Goal: Check status: Check status

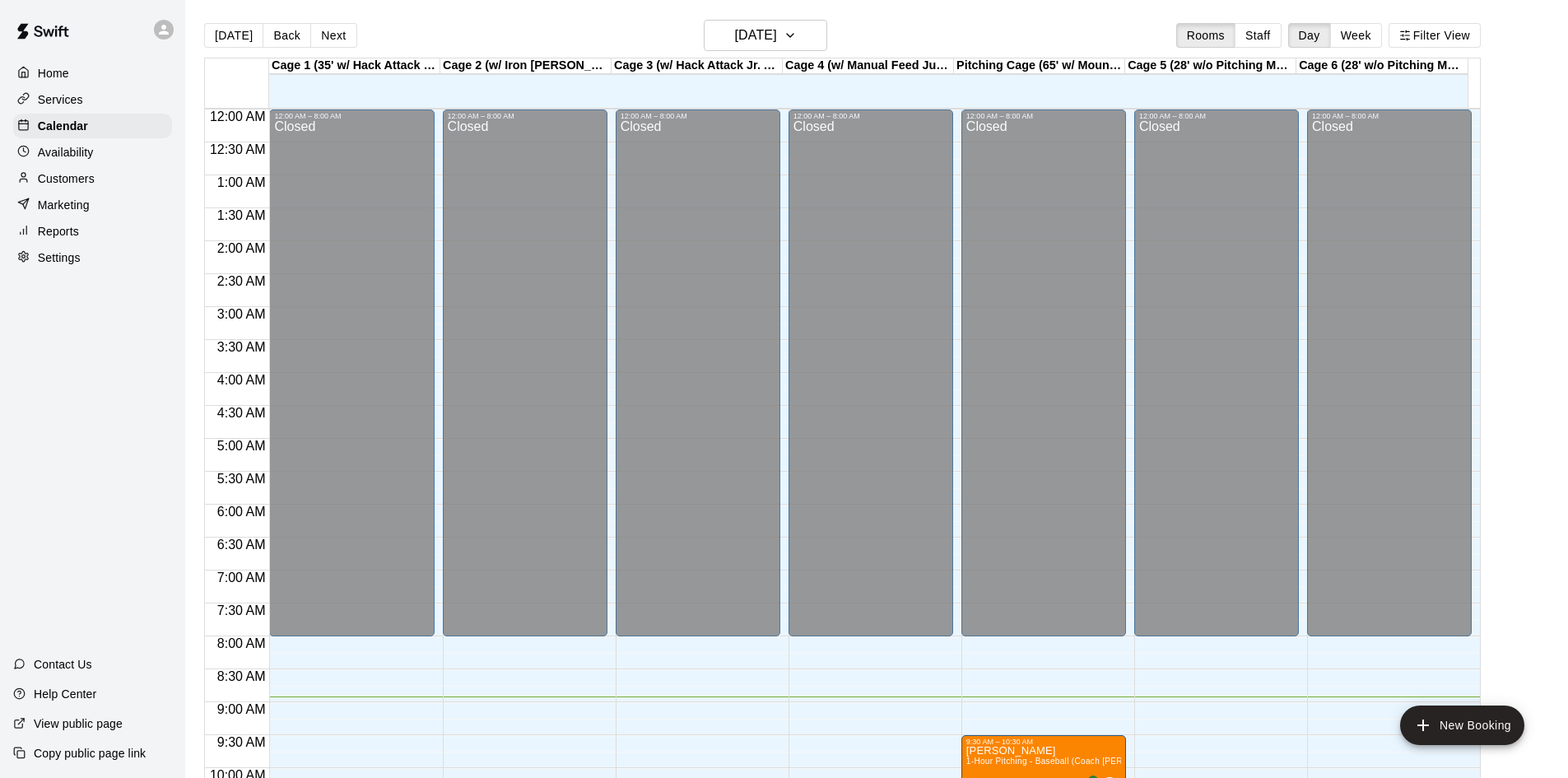
scroll to position [434, 0]
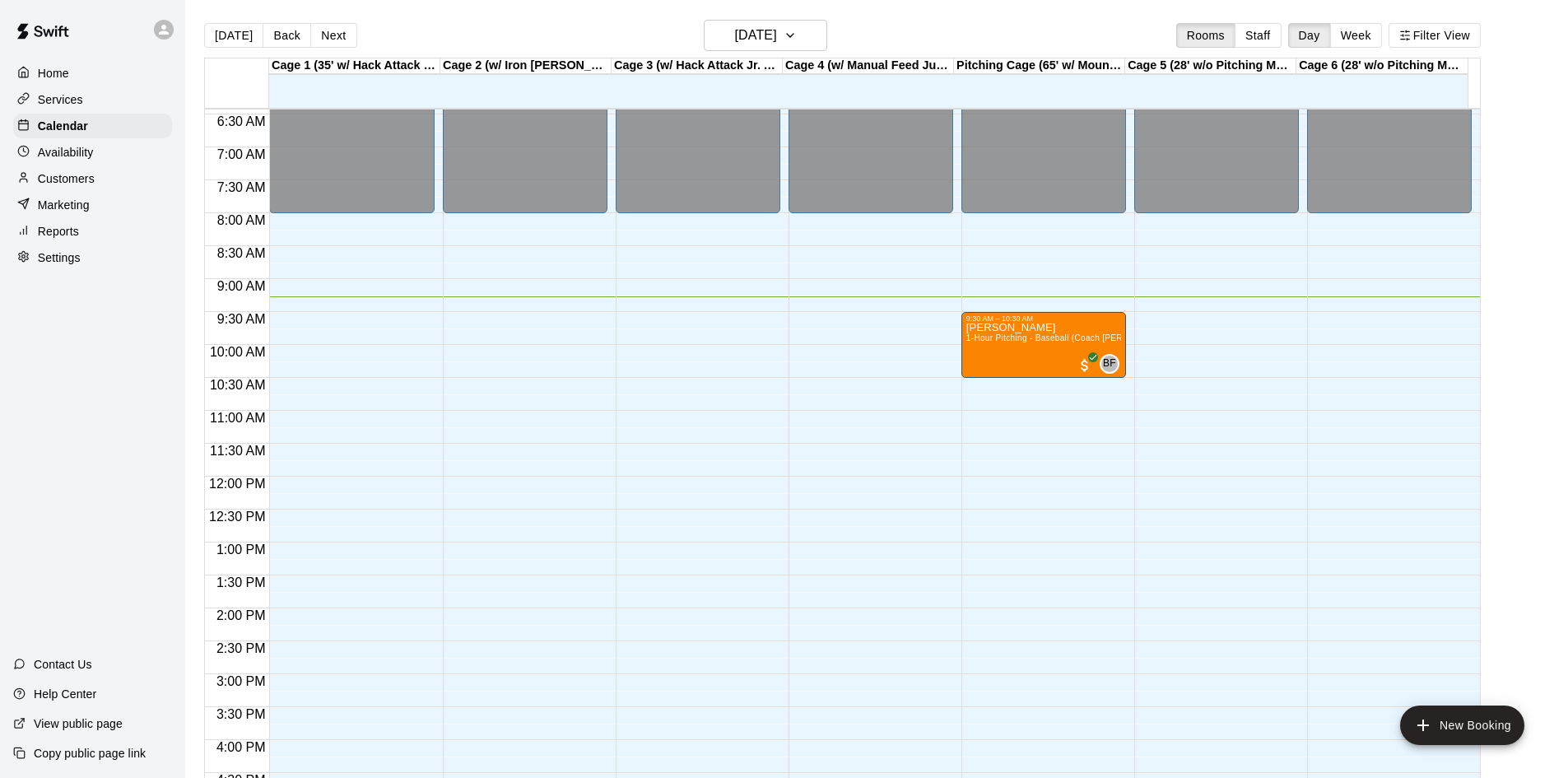
scroll to position [259, 0]
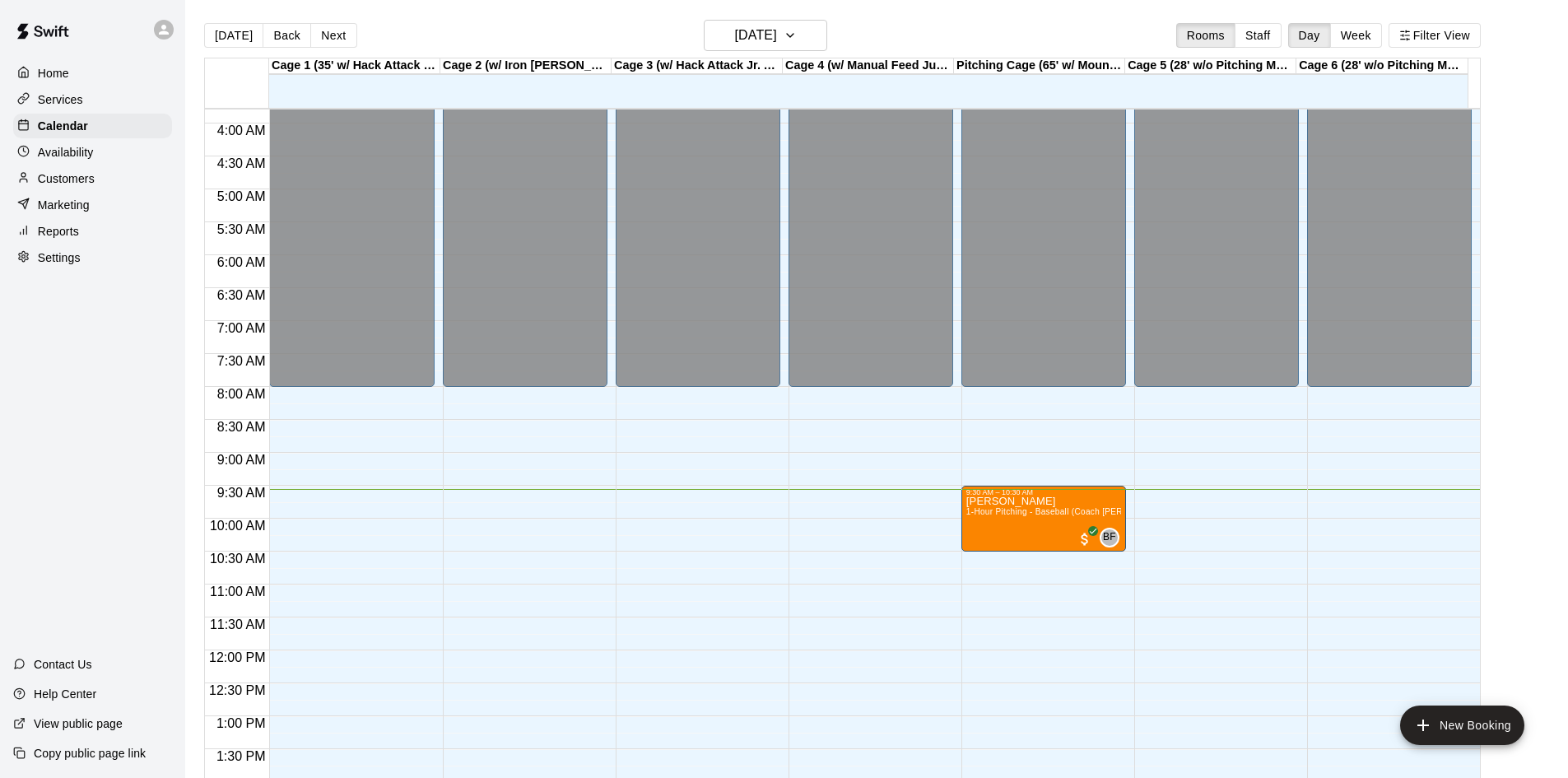
scroll to position [236, 0]
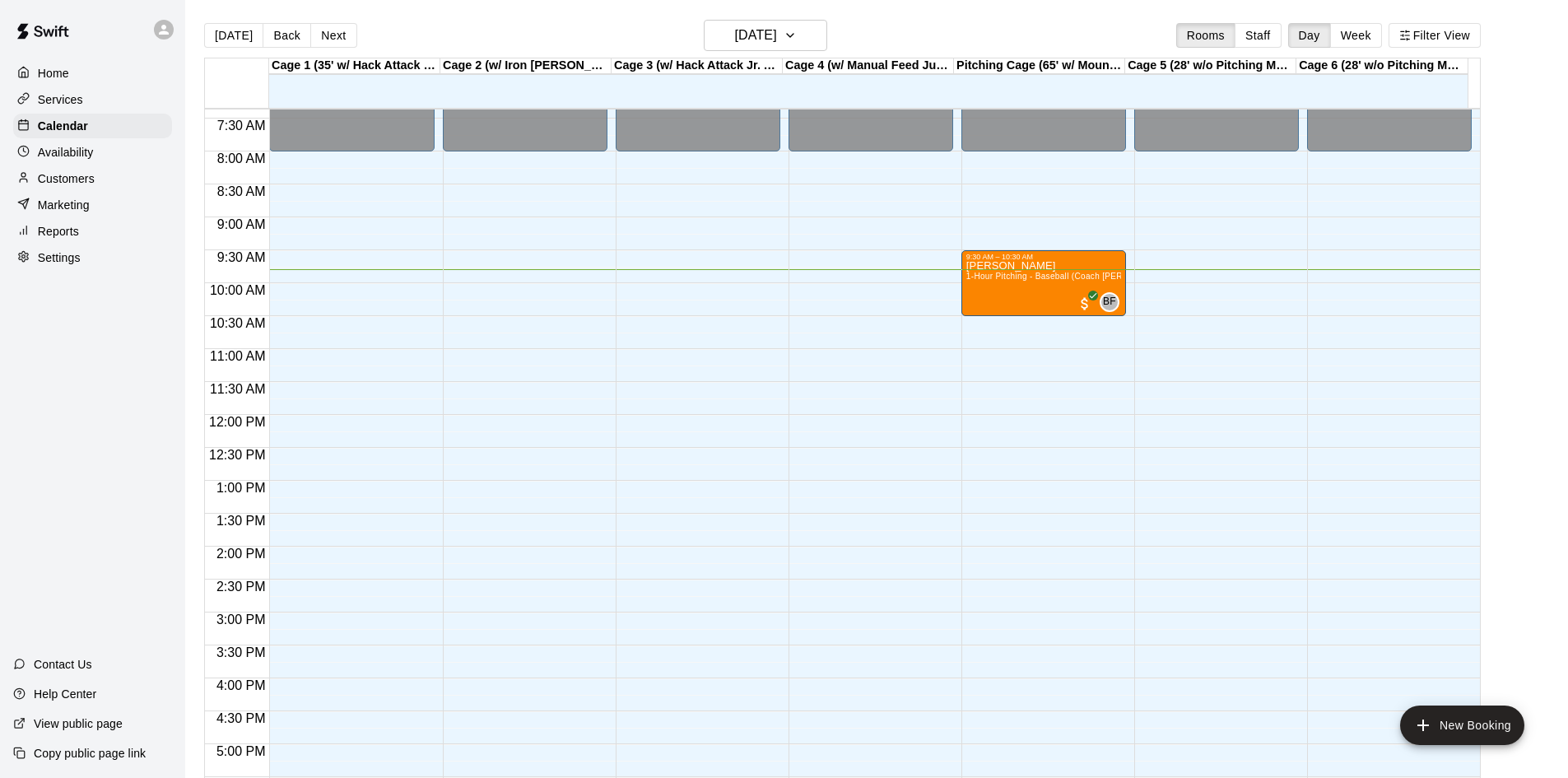
scroll to position [481, 0]
